Goal: Information Seeking & Learning: Learn about a topic

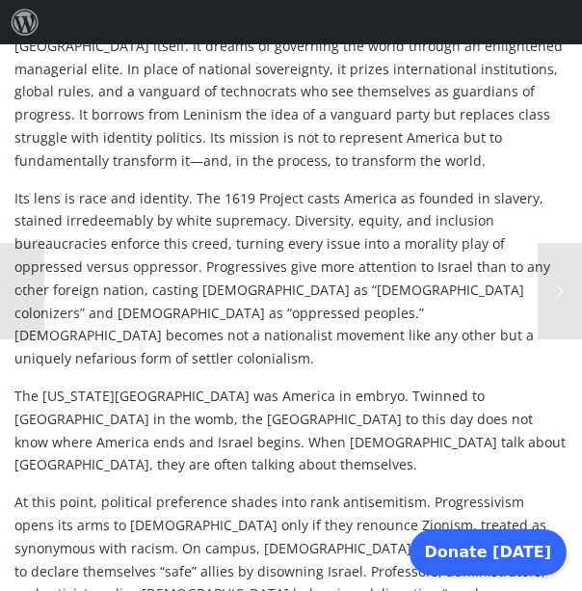
scroll to position [3324, 0]
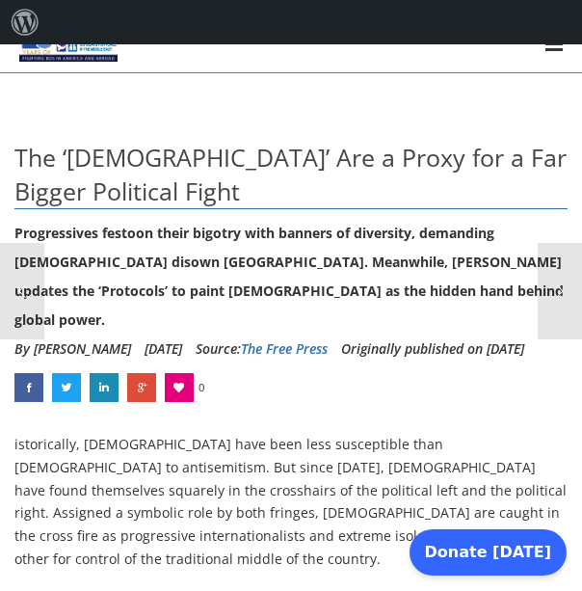
scroll to position [0, 0]
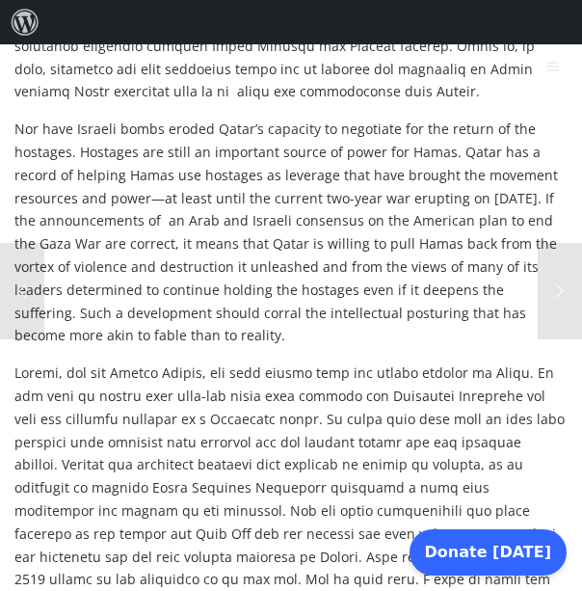
scroll to position [1220, 0]
